Goal: Task Accomplishment & Management: Manage account settings

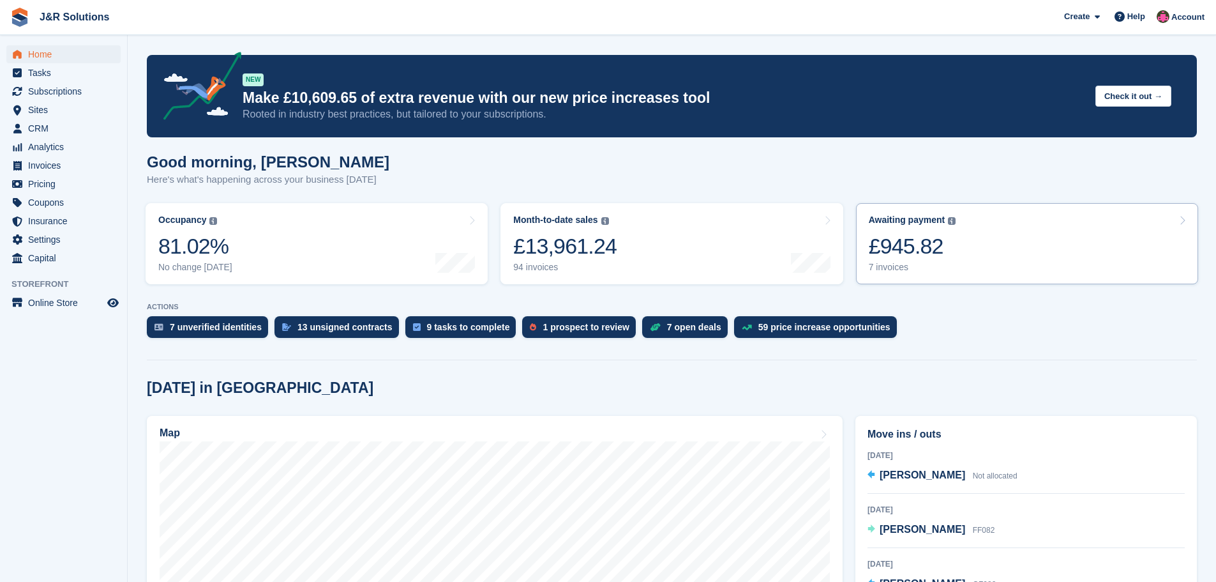
click at [908, 265] on div "7 invoices" at bounding box center [912, 267] width 87 height 11
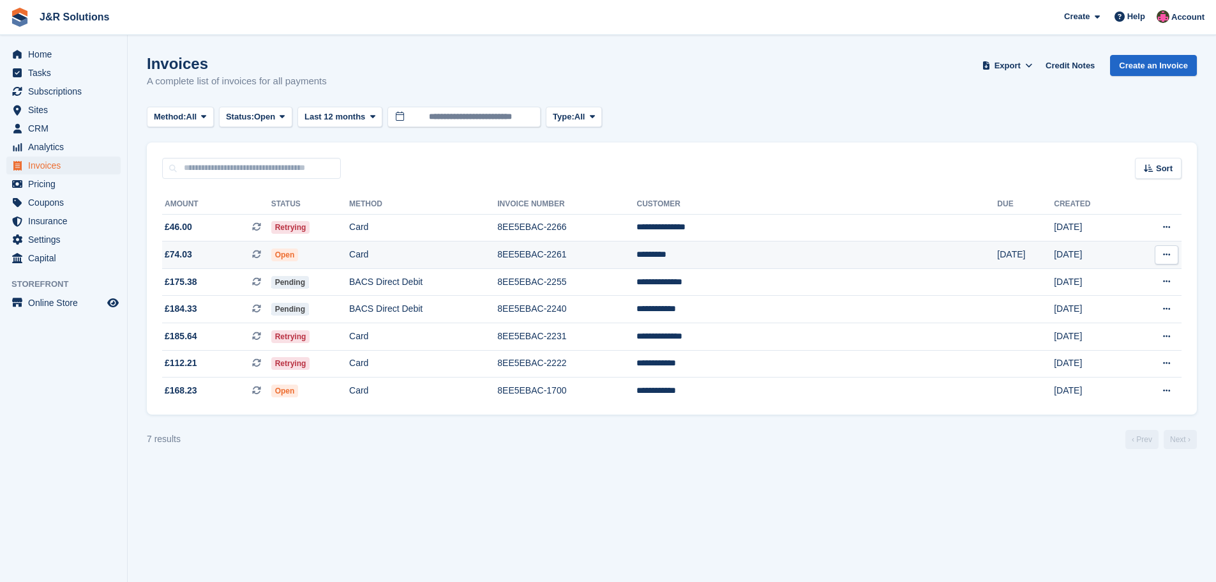
click at [801, 252] on td "*********" at bounding box center [816, 254] width 361 height 27
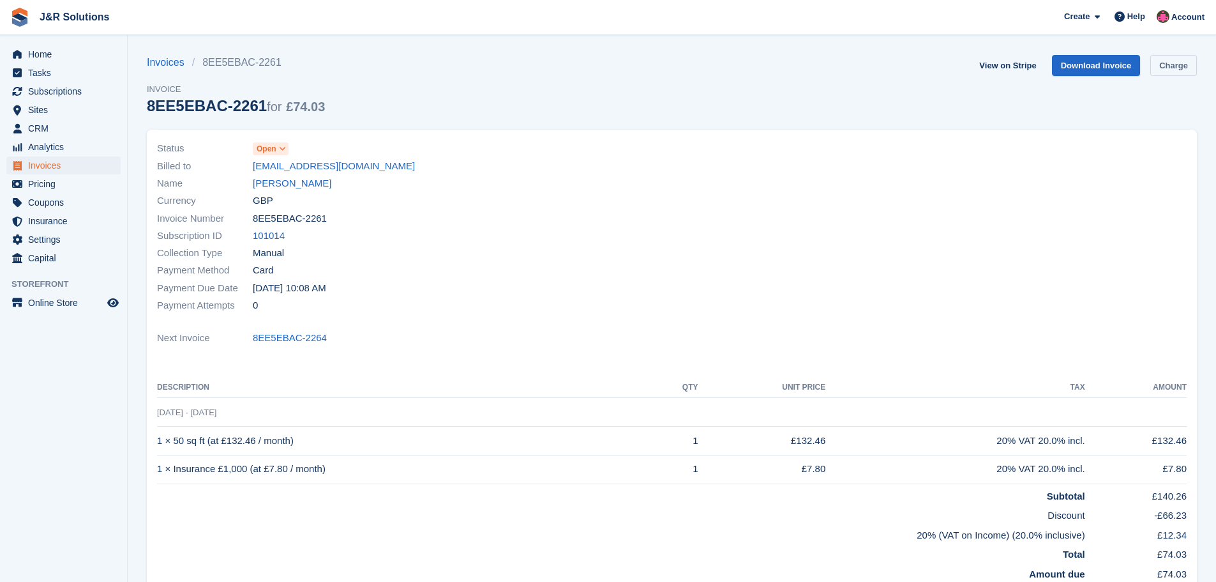
click at [1166, 63] on link "Charge" at bounding box center [1173, 65] width 47 height 21
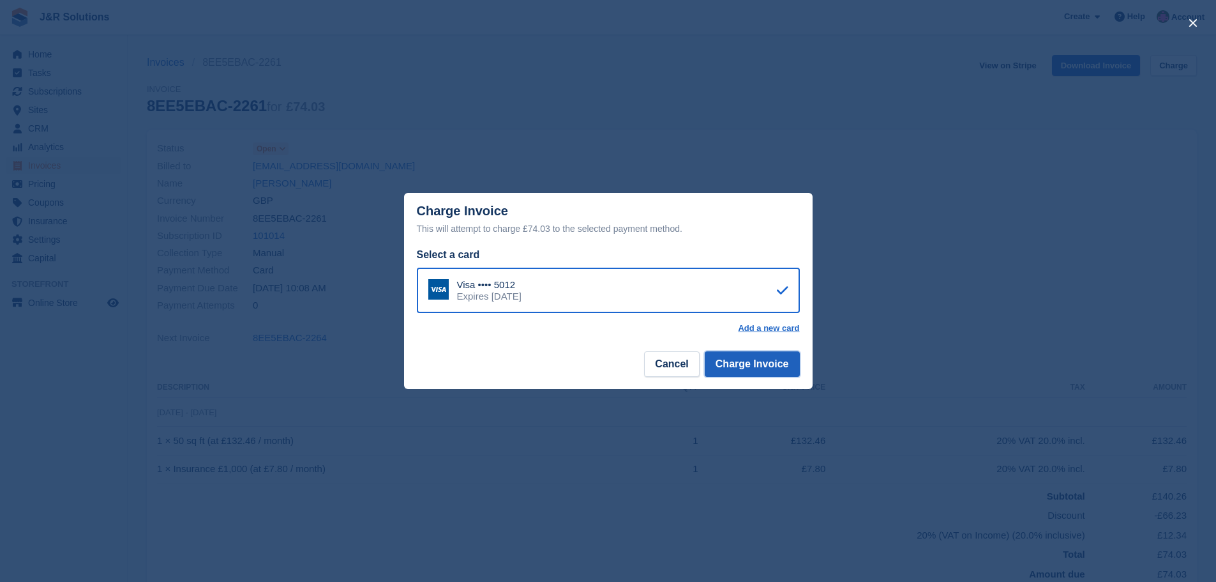
click at [755, 368] on button "Charge Invoice" at bounding box center [752, 364] width 95 height 26
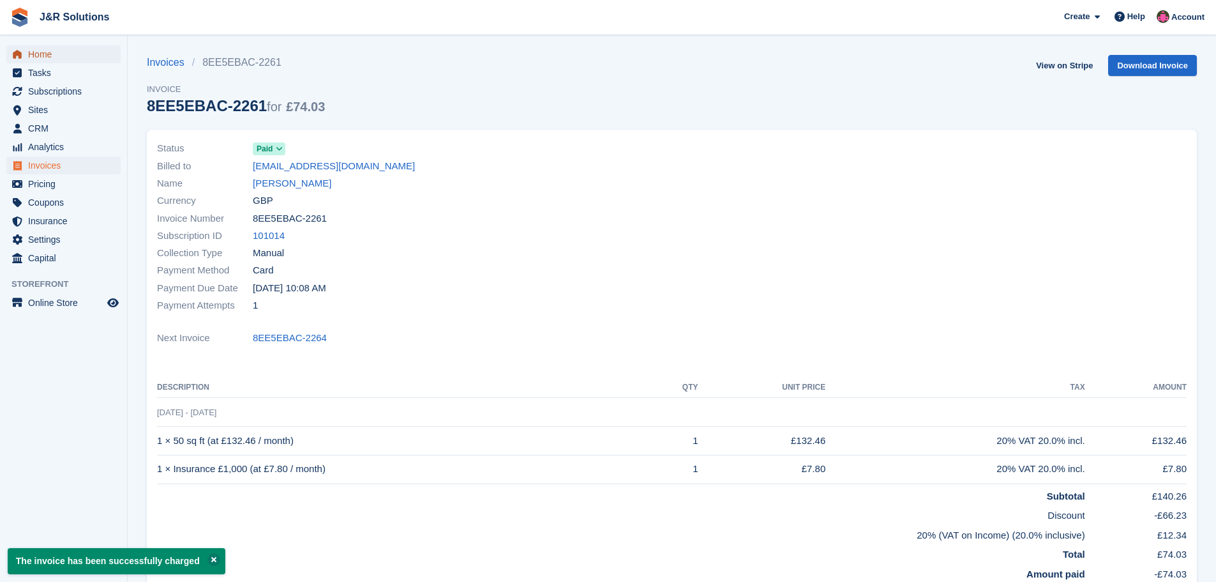
click at [49, 54] on span "Home" at bounding box center [66, 54] width 77 height 18
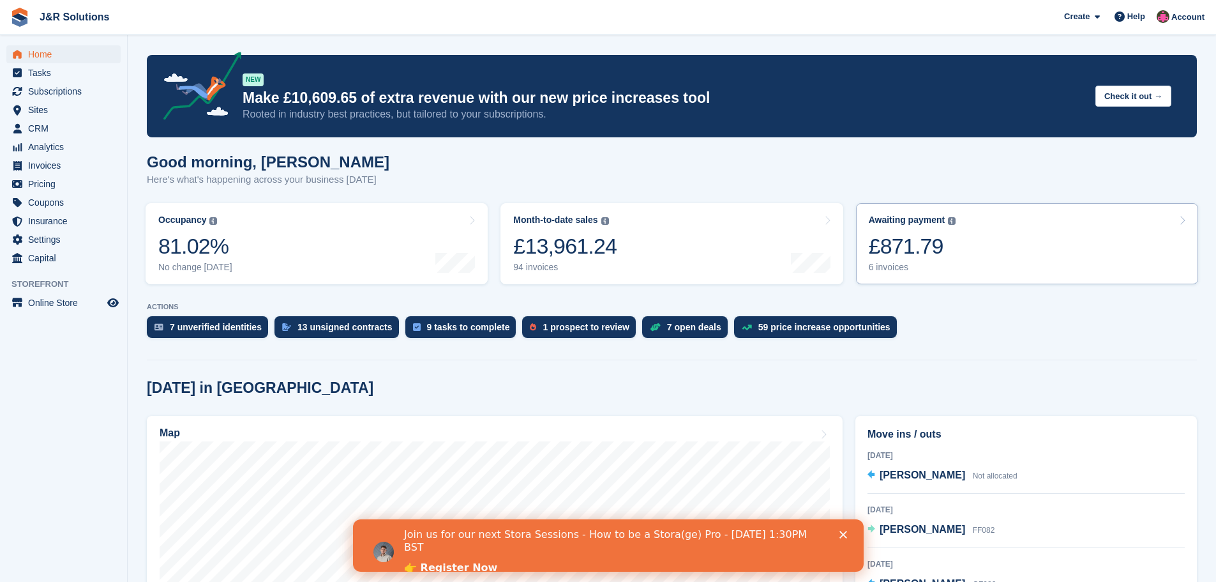
click at [873, 264] on div "6 invoices" at bounding box center [912, 267] width 87 height 11
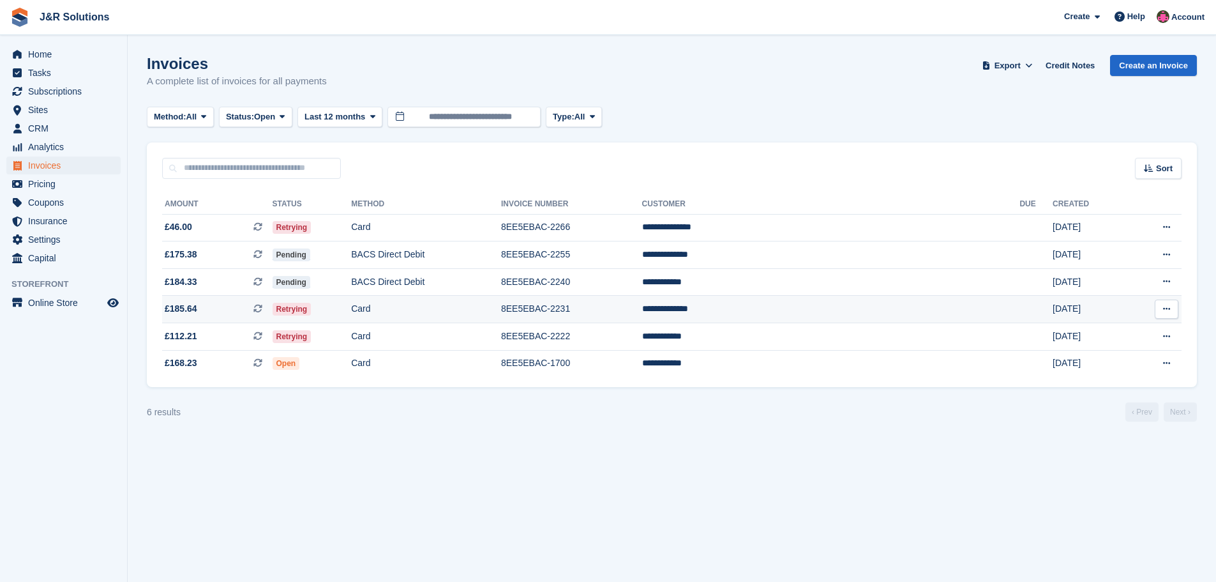
click at [449, 301] on td "Card" at bounding box center [426, 309] width 150 height 27
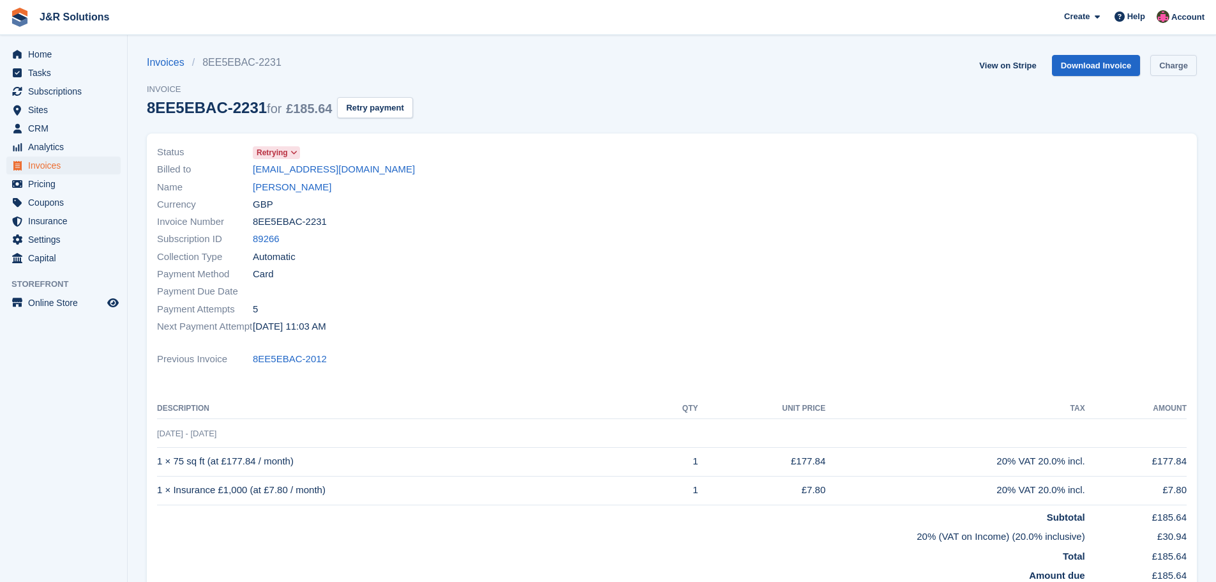
click at [1179, 68] on link "Charge" at bounding box center [1173, 65] width 47 height 21
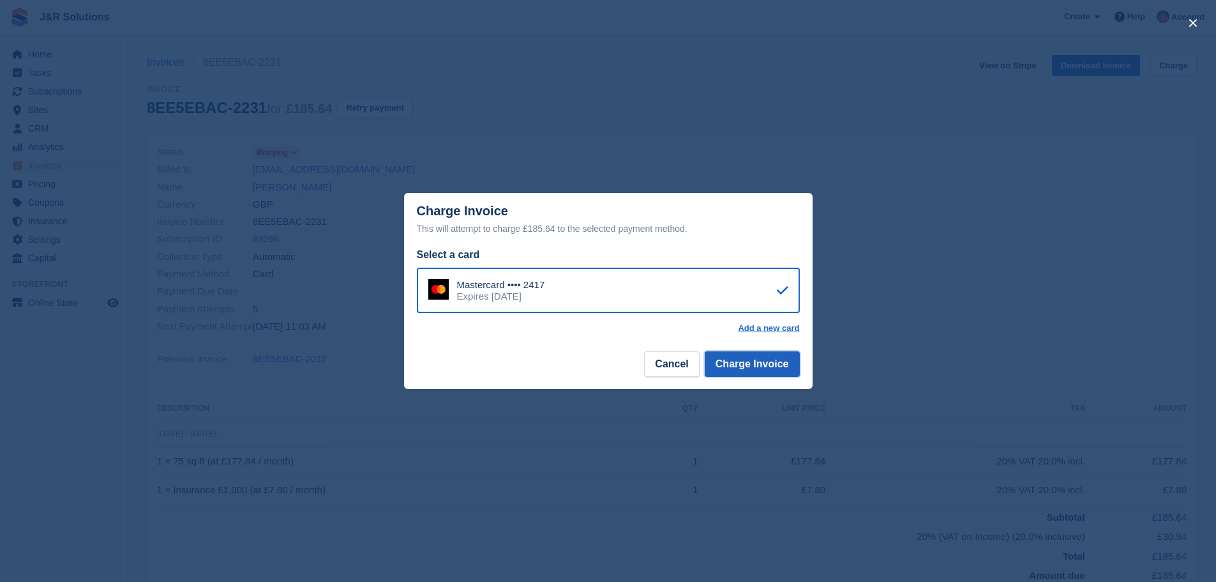
click at [769, 362] on button "Charge Invoice" at bounding box center [752, 364] width 95 height 26
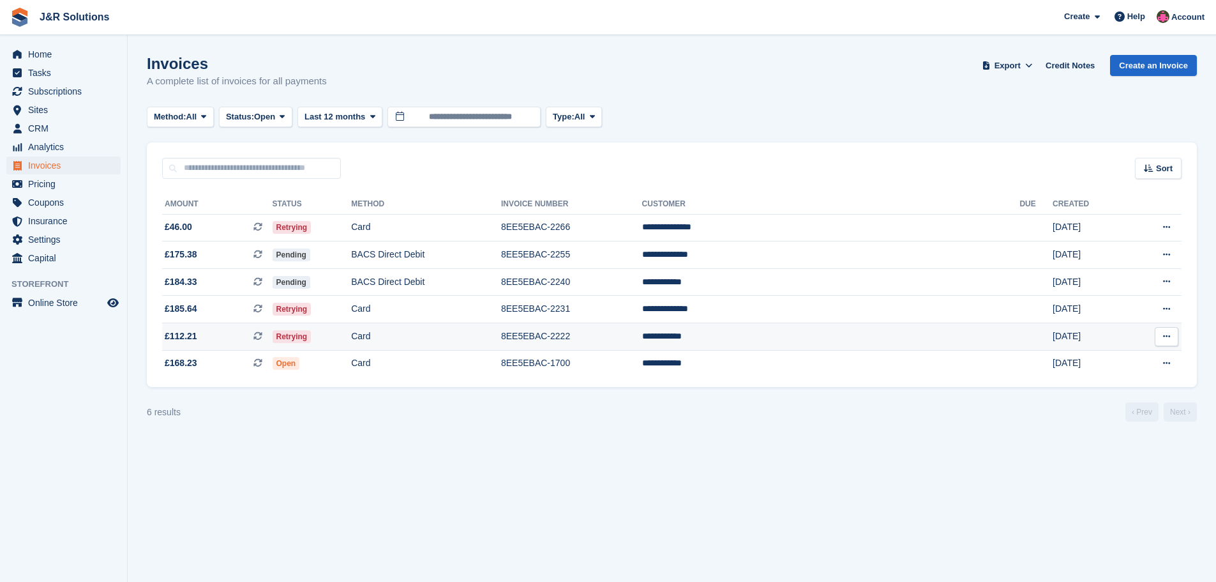
click at [642, 338] on td "8EE5EBAC-2222" at bounding box center [571, 336] width 141 height 27
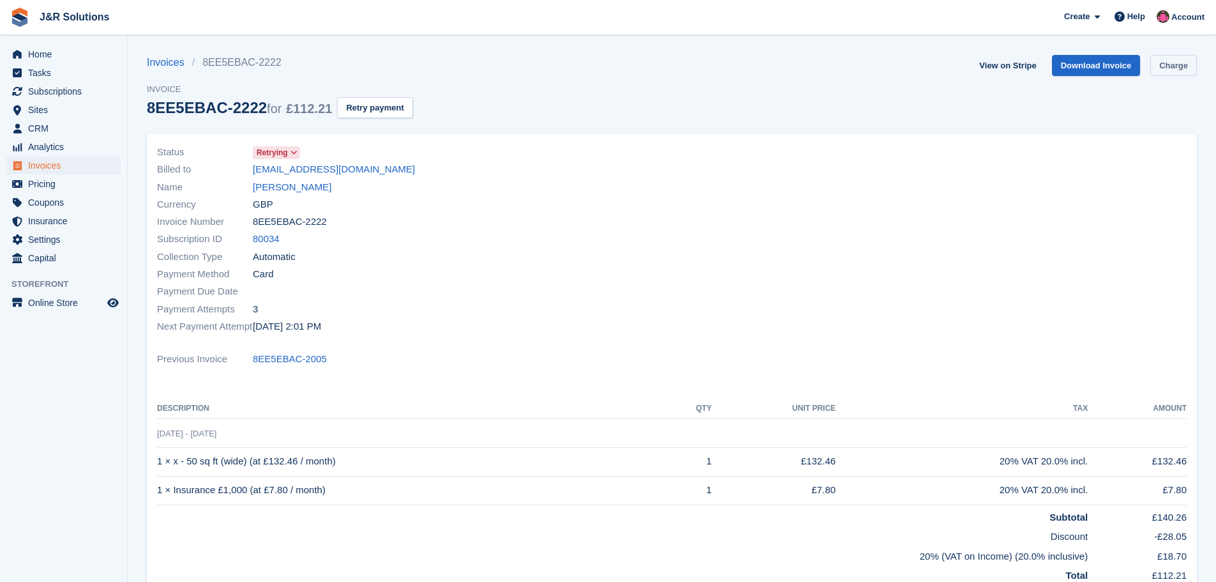
click at [1178, 63] on link "Charge" at bounding box center [1173, 65] width 47 height 21
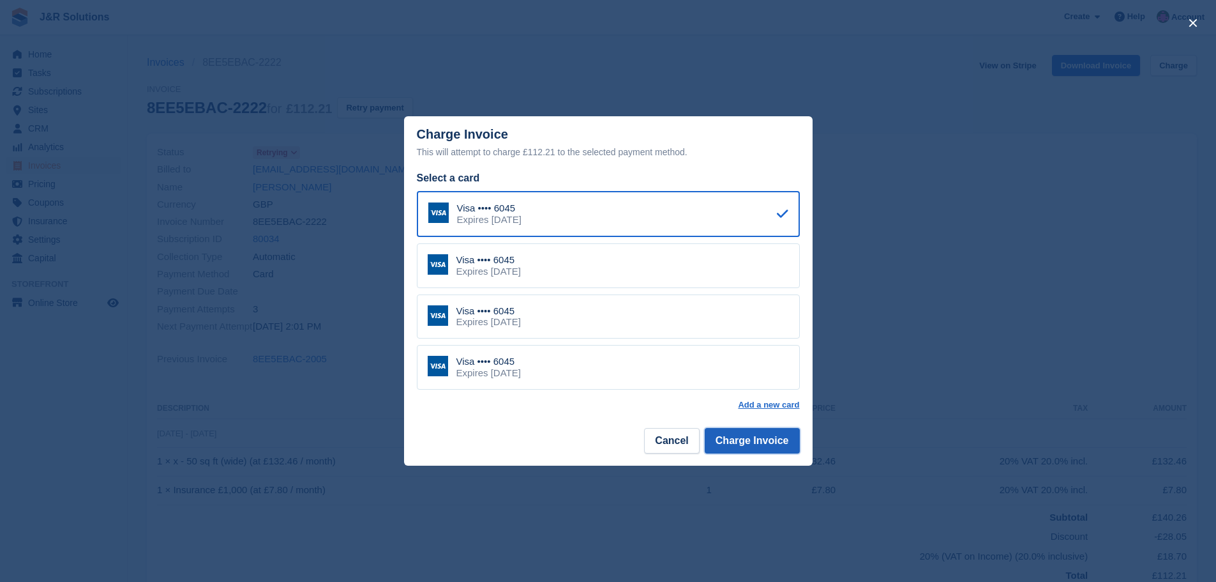
click at [779, 437] on button "Charge Invoice" at bounding box center [752, 441] width 95 height 26
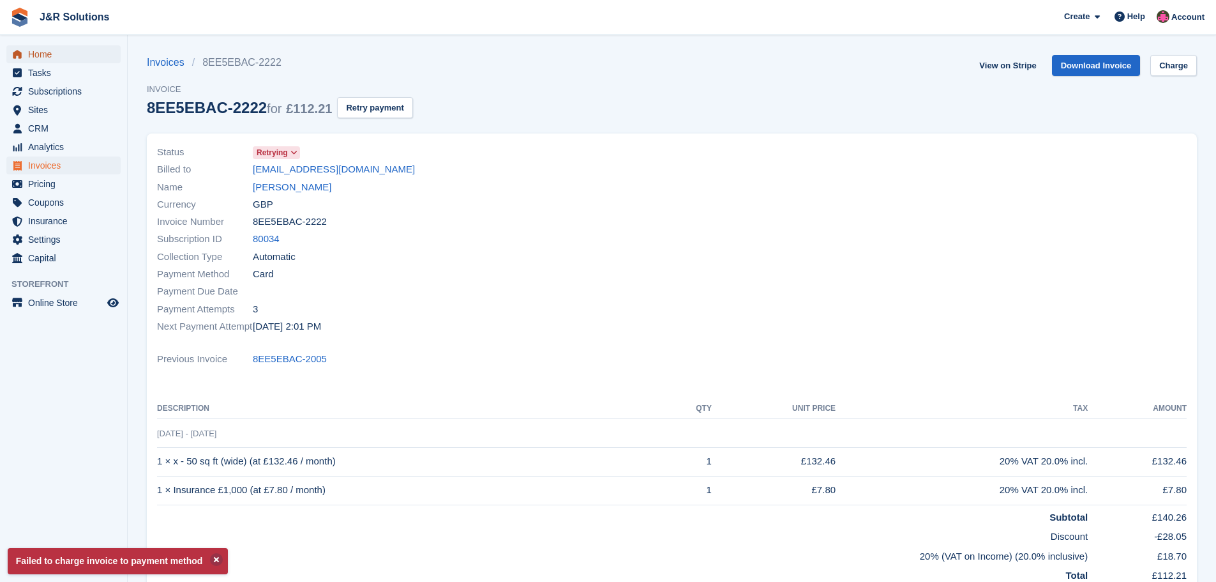
click at [42, 50] on span "Home" at bounding box center [66, 54] width 77 height 18
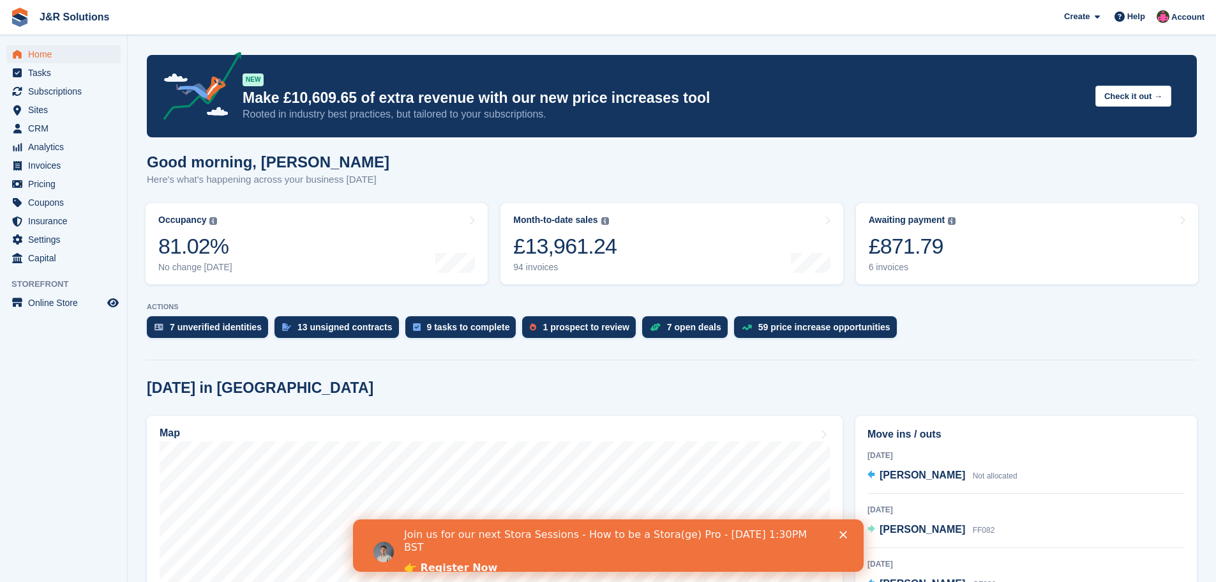
drag, startPoint x: 937, startPoint y: 361, endPoint x: 936, endPoint y: 370, distance: 9.7
click at [839, 533] on icon "Close" at bounding box center [843, 534] width 8 height 8
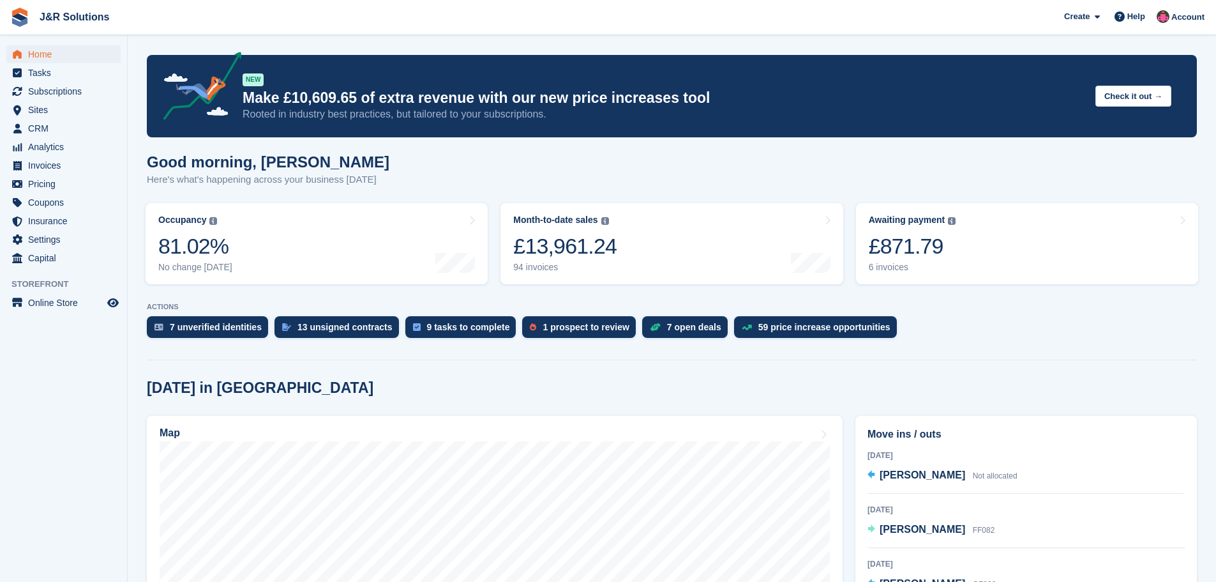
click at [1040, 356] on div at bounding box center [672, 357] width 1050 height 6
